Goal: Task Accomplishment & Management: Manage account settings

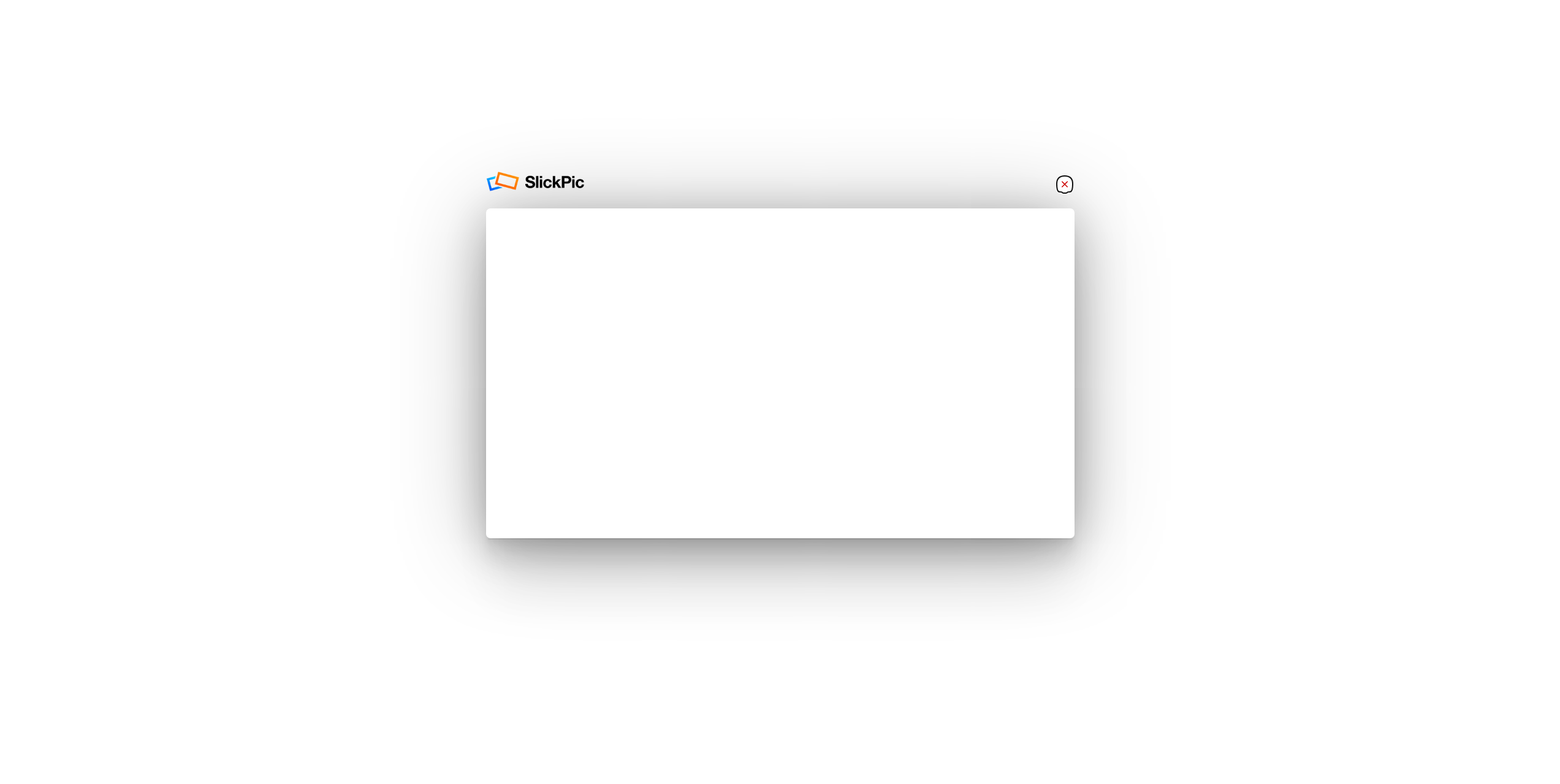
click at [1060, 186] on link "×" at bounding box center [1064, 183] width 20 height 20
click at [1072, 185] on link "×" at bounding box center [1064, 183] width 20 height 20
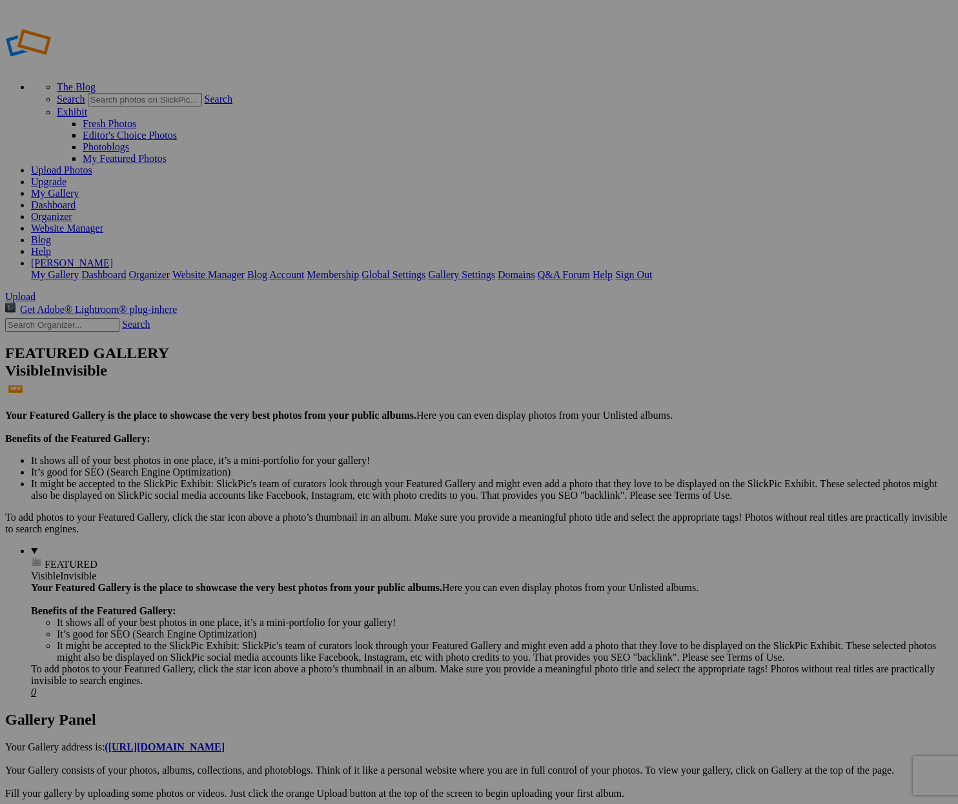
type input "Album-2025-10-15-235"
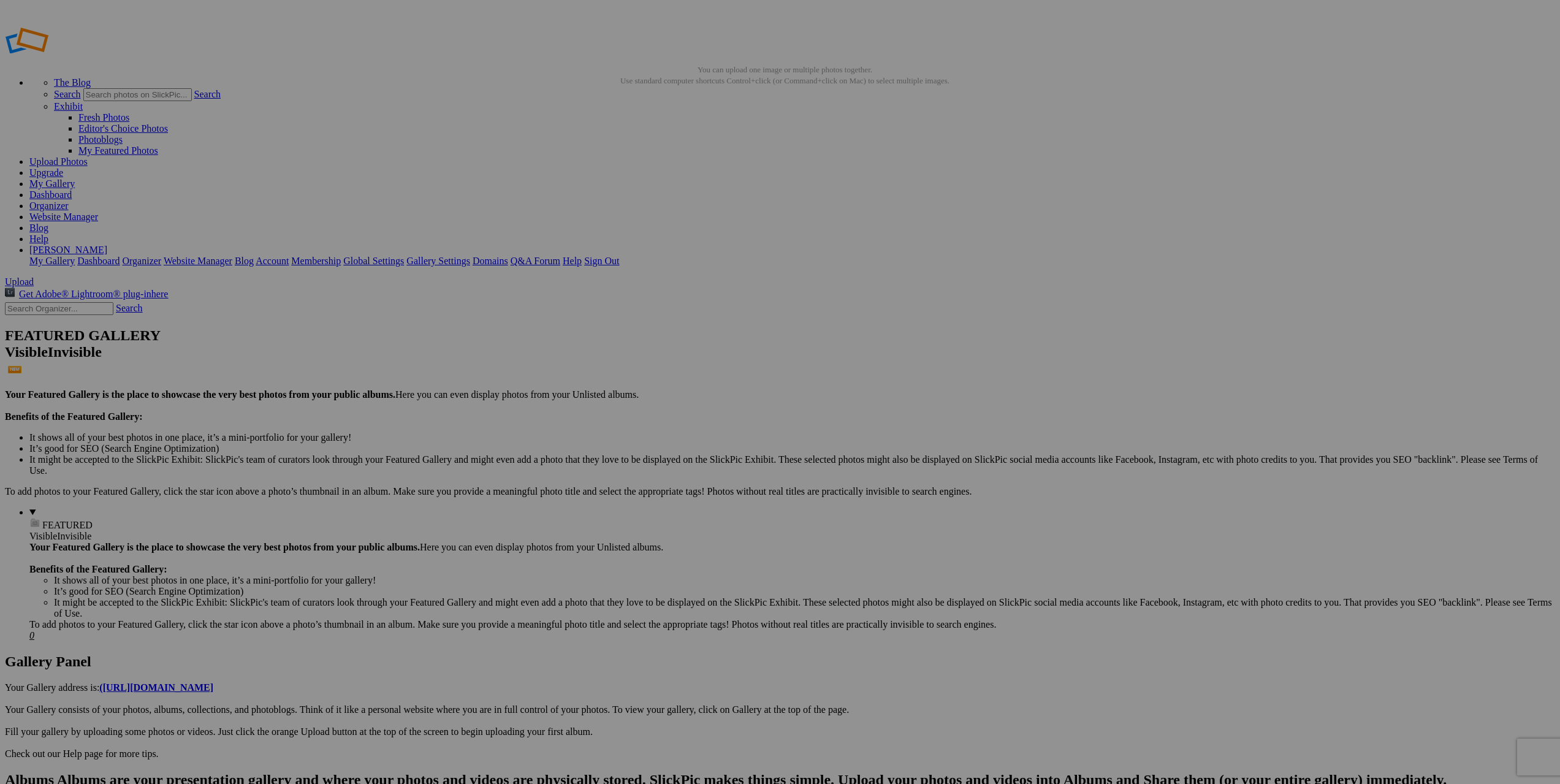
click at [5, 763] on link at bounding box center [5, 772] width 0 height 0
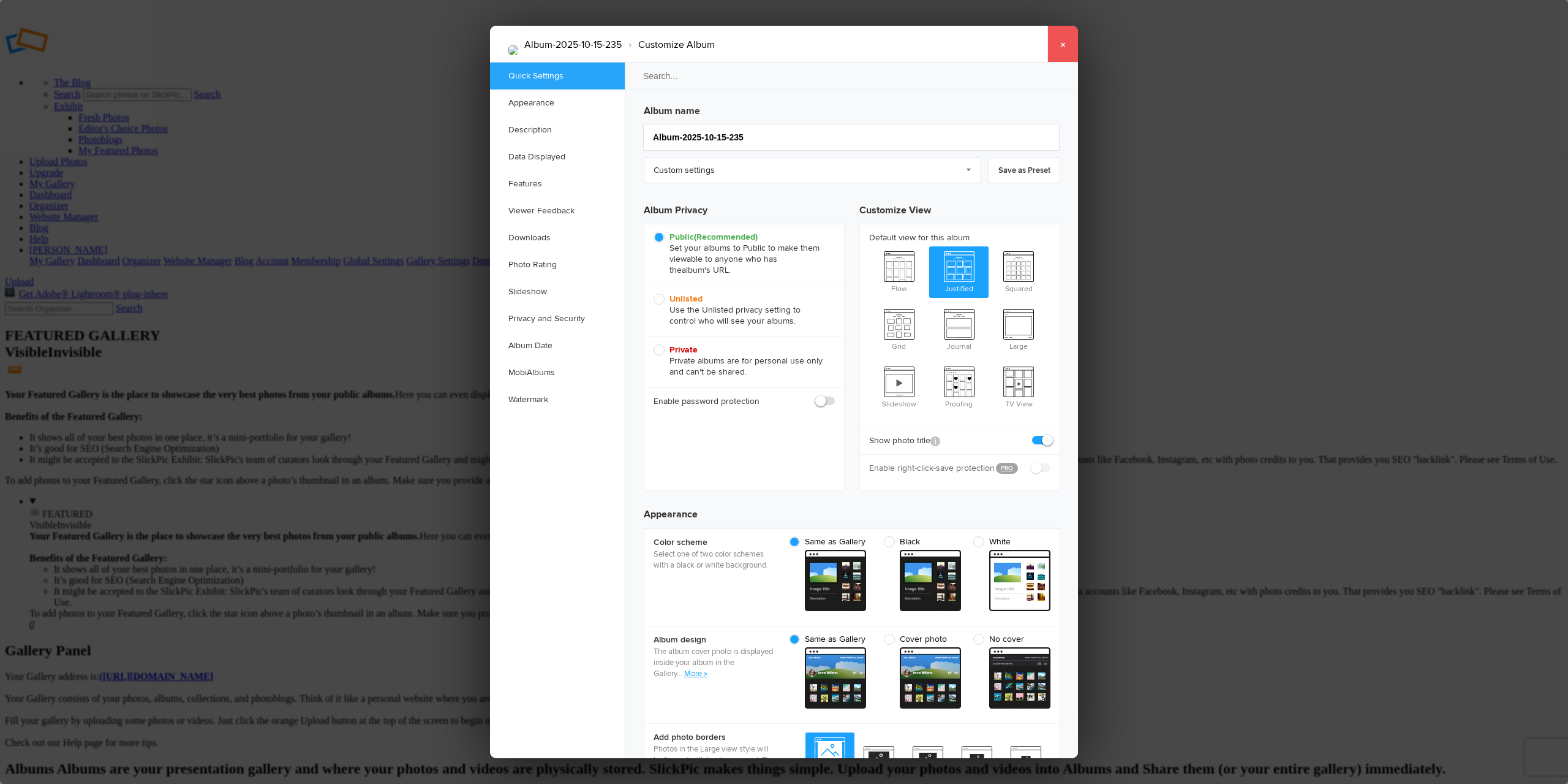
click at [908, 53] on link "×" at bounding box center [1062, 44] width 30 height 37
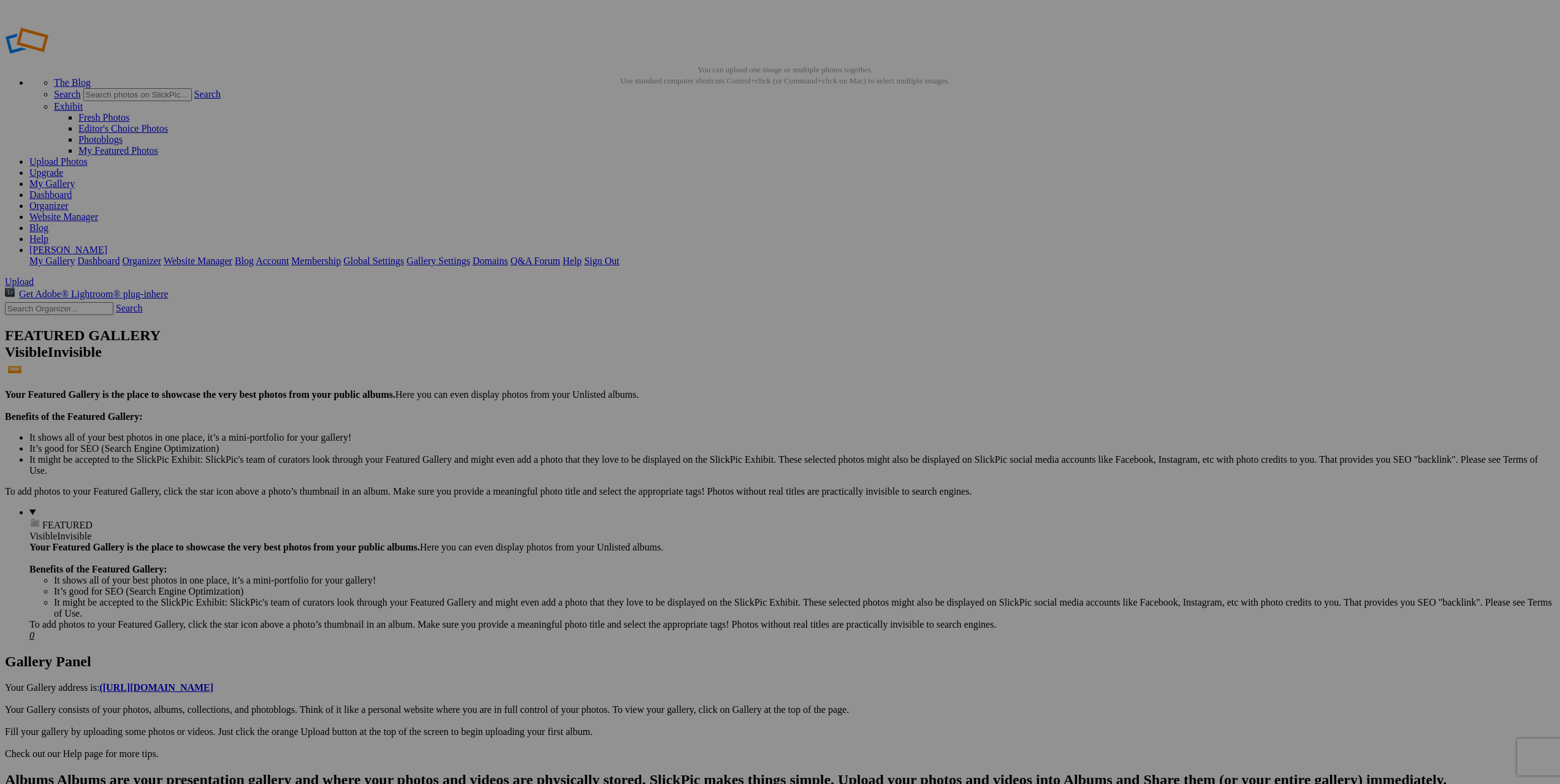
click at [75, 178] on link "My Gallery" at bounding box center [52, 183] width 46 height 10
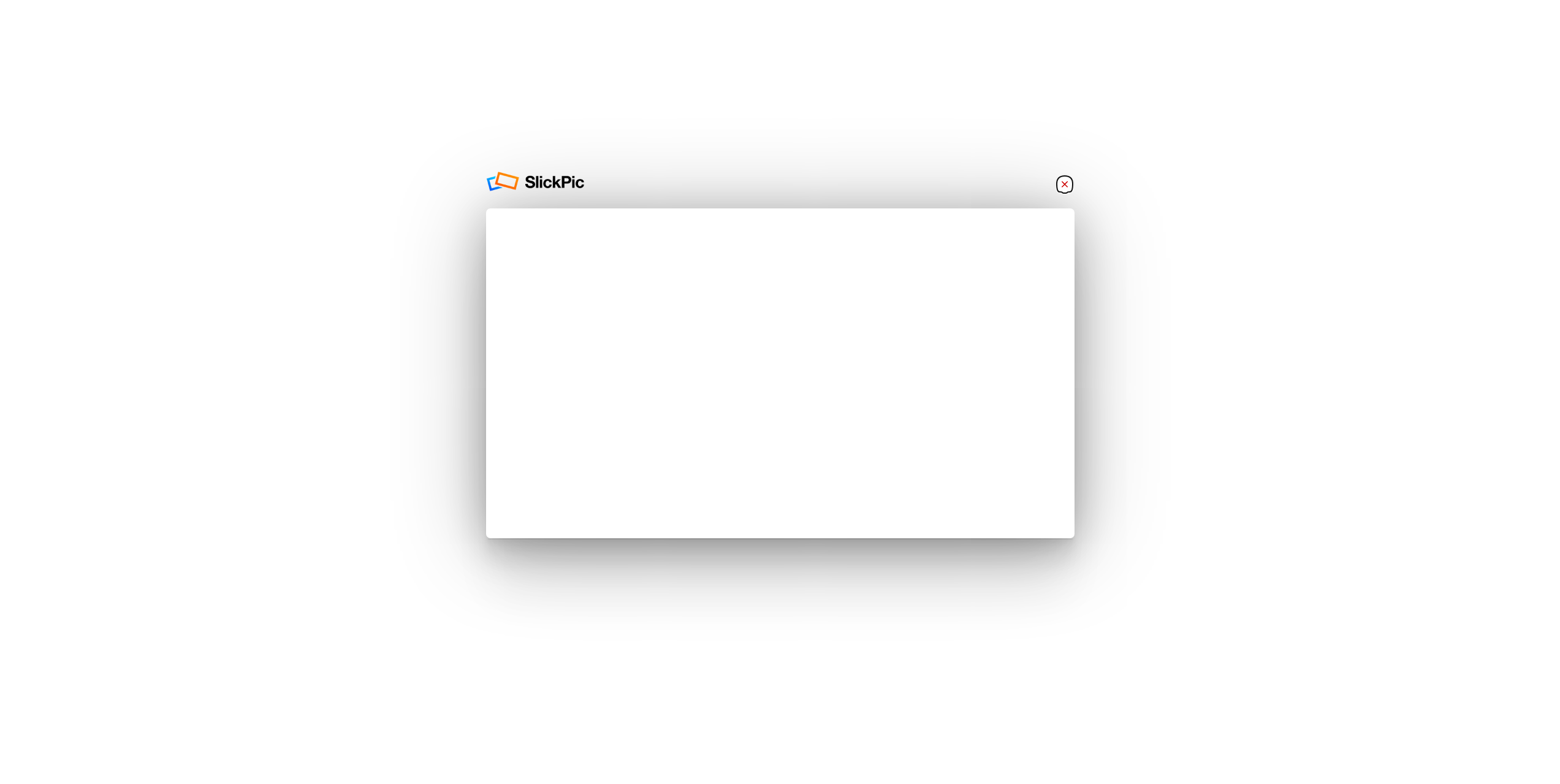
click at [1072, 178] on link "×" at bounding box center [1064, 183] width 20 height 20
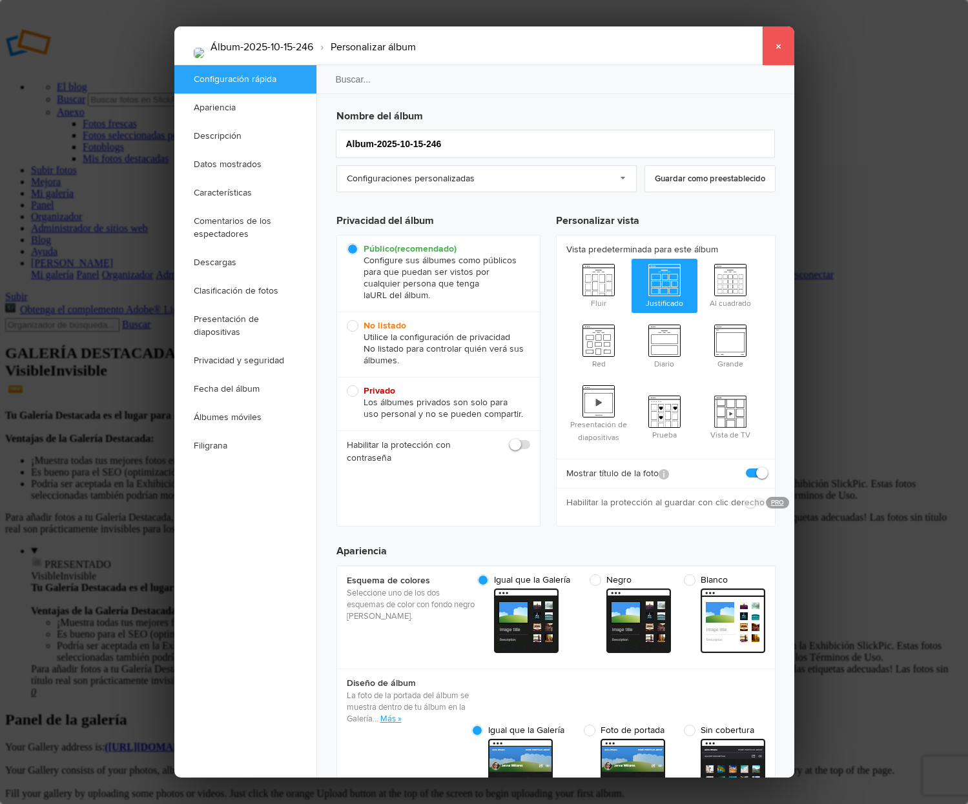
click at [780, 45] on font "×" at bounding box center [778, 46] width 6 height 14
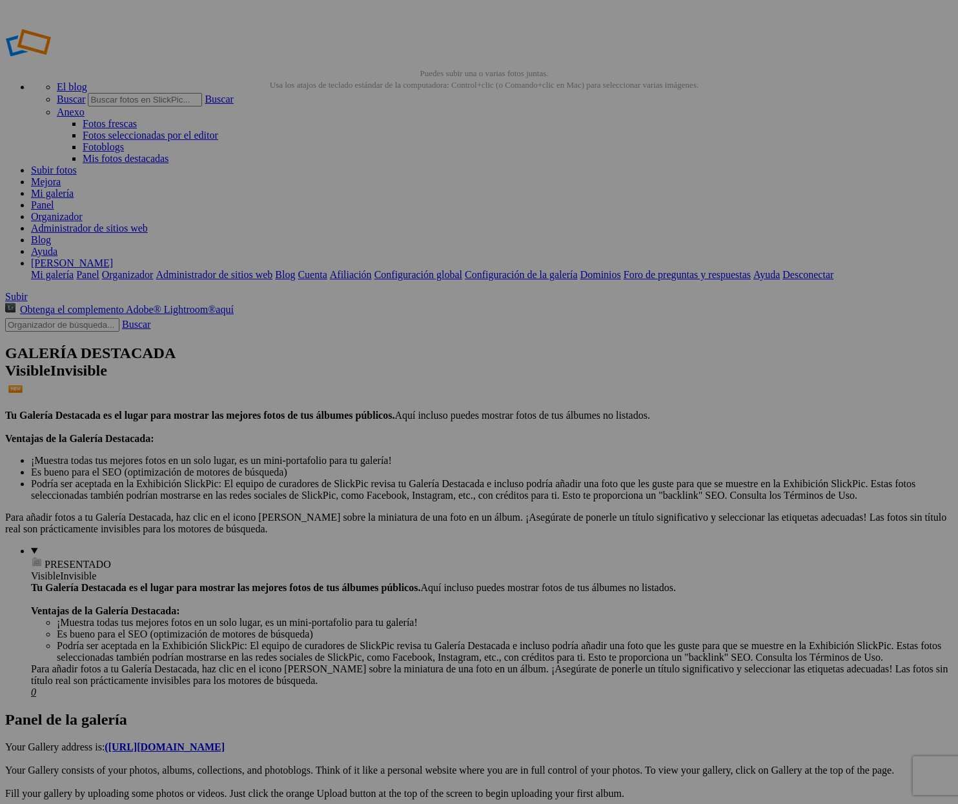
drag, startPoint x: 489, startPoint y: 107, endPoint x: 459, endPoint y: 400, distance: 294.7
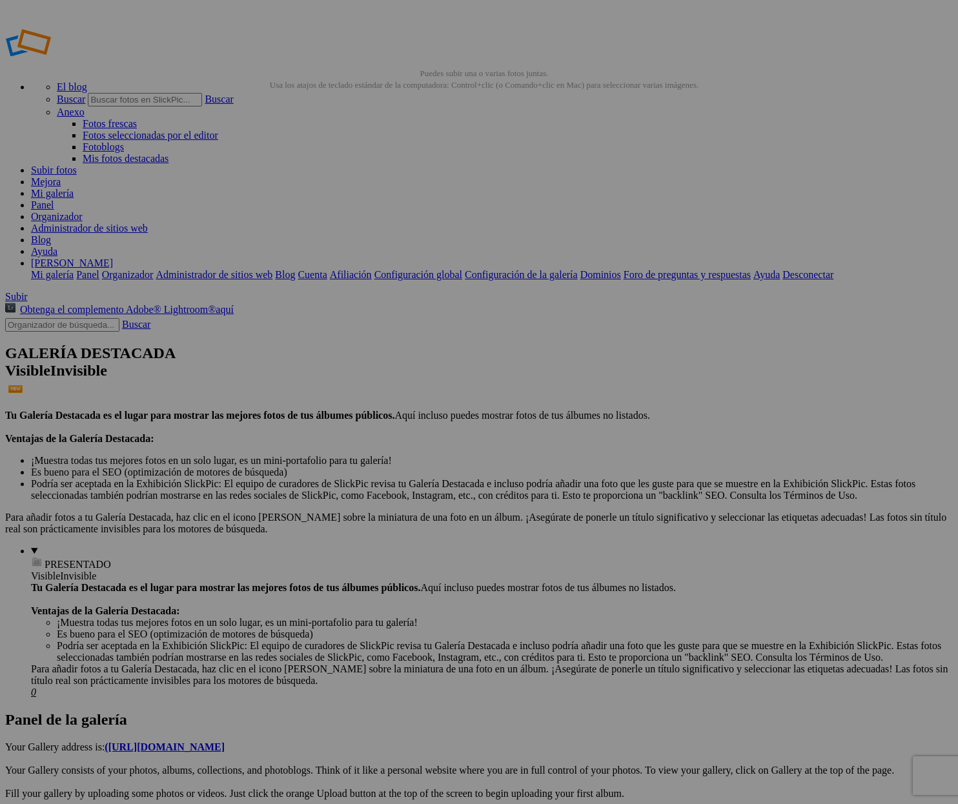
drag, startPoint x: 500, startPoint y: 236, endPoint x: 469, endPoint y: 240, distance: 31.8
type input "Mc"
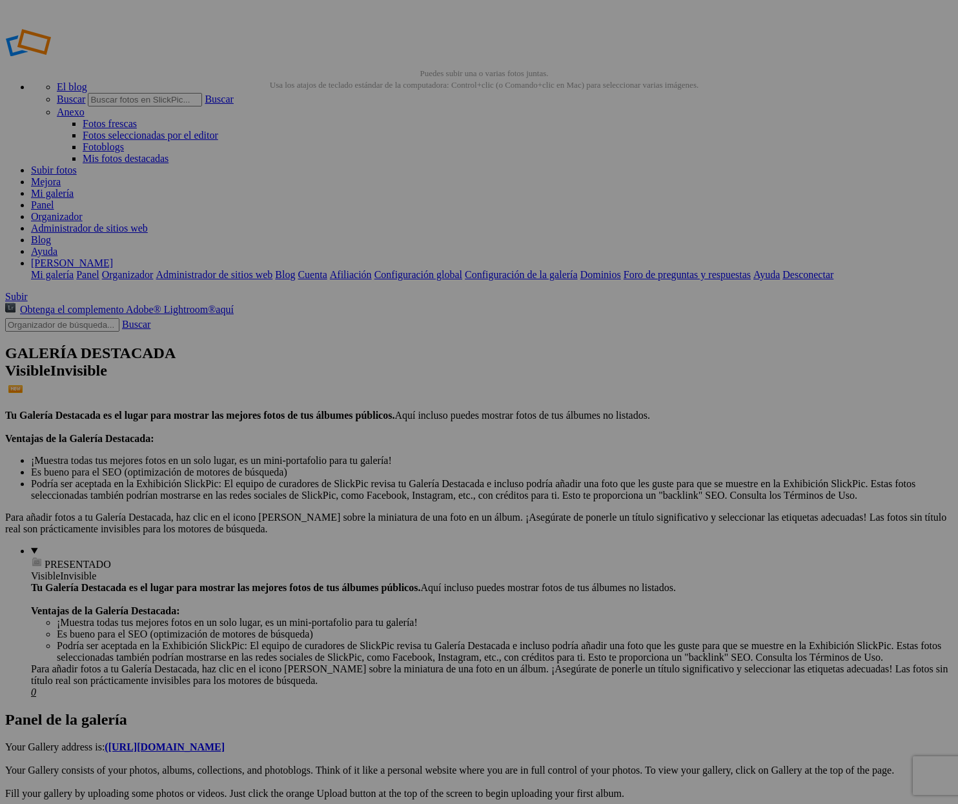
drag, startPoint x: 704, startPoint y: 345, endPoint x: 699, endPoint y: 351, distance: 7.3
drag, startPoint x: 573, startPoint y: 445, endPoint x: 560, endPoint y: 471, distance: 29.5
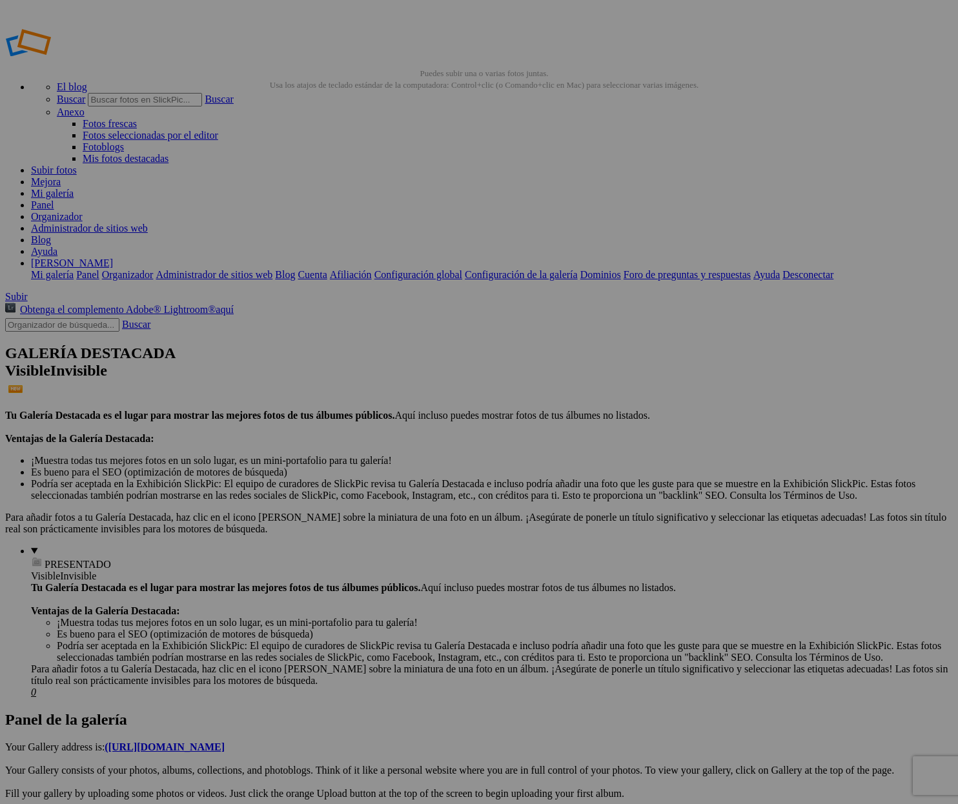
drag, startPoint x: 351, startPoint y: 436, endPoint x: 327, endPoint y: 476, distance: 46.8
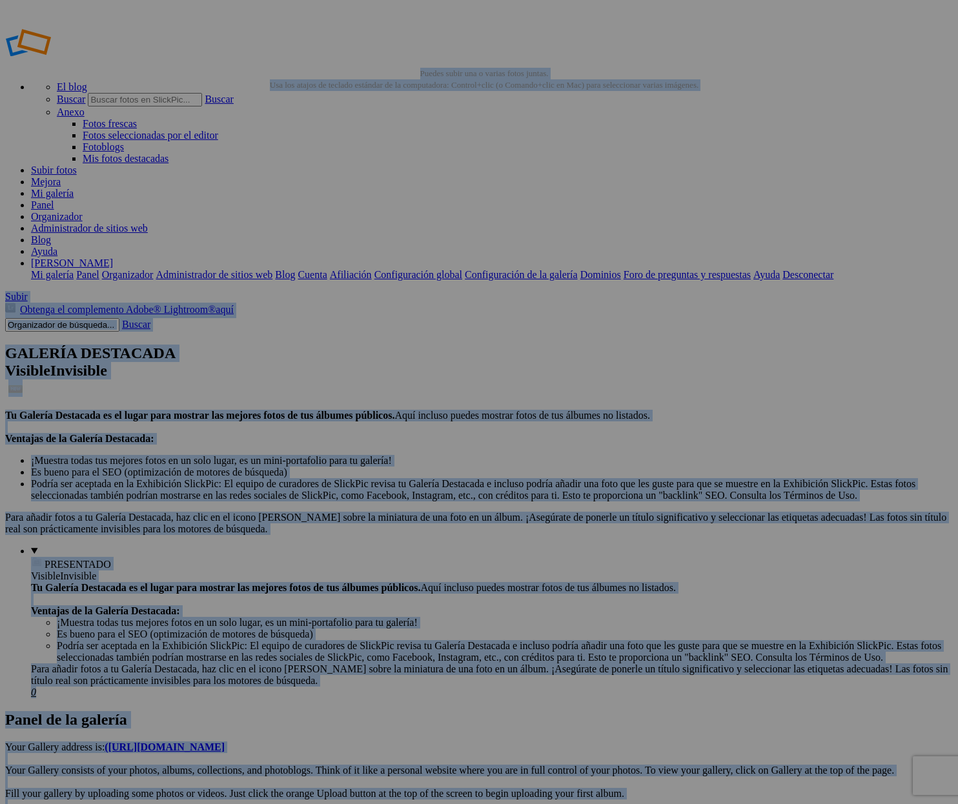
drag, startPoint x: 326, startPoint y: 486, endPoint x: 323, endPoint y: 496, distance: 10.2
